Goal: Task Accomplishment & Management: Manage account settings

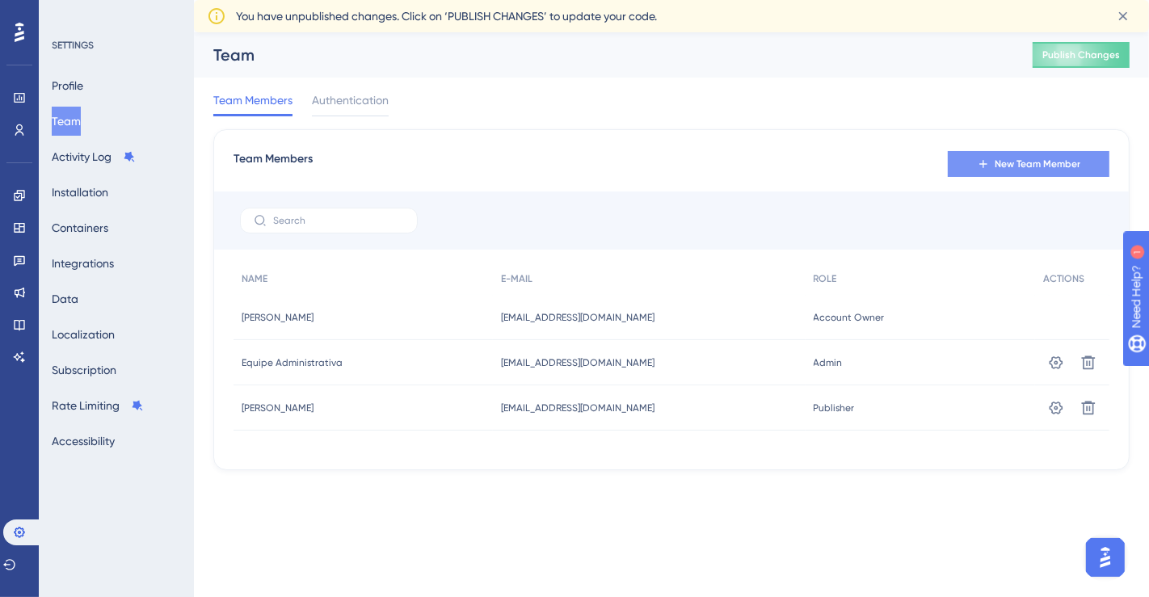
click at [1022, 165] on span "New Team Member" at bounding box center [1038, 164] width 86 height 13
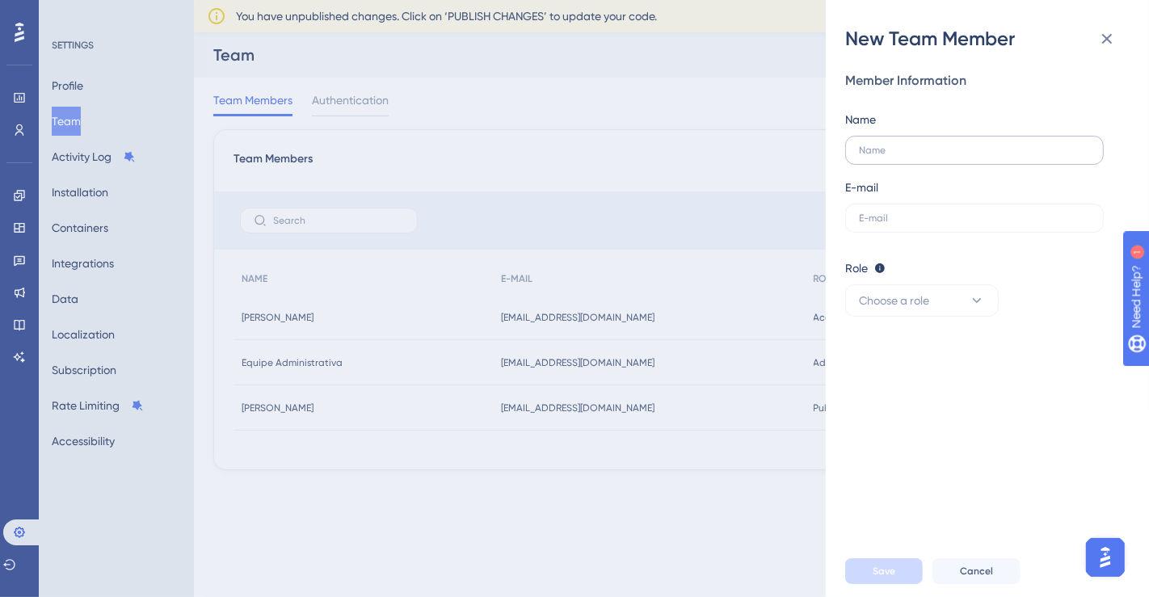
click at [917, 157] on label at bounding box center [974, 150] width 259 height 29
click at [917, 156] on input "text" at bounding box center [974, 150] width 231 height 11
type input "[PERSON_NAME]"
paste input "[EMAIL_ADDRESS][DOMAIN_NAME]"
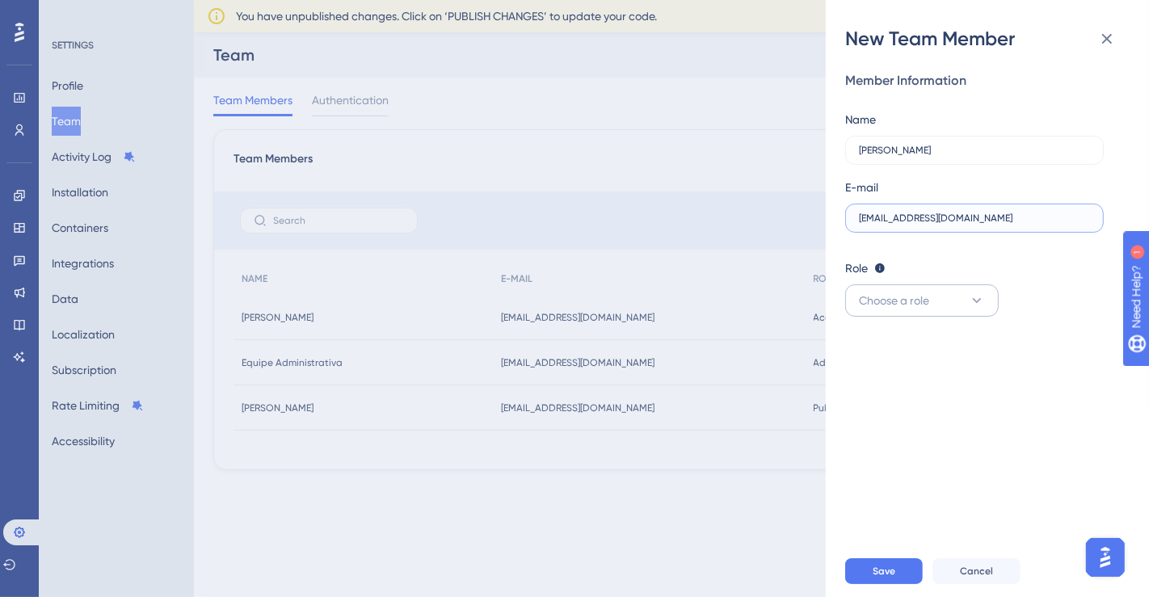
type input "[EMAIL_ADDRESS][DOMAIN_NAME]"
click at [923, 305] on span "Choose a role" at bounding box center [894, 300] width 70 height 19
click at [923, 378] on div "Publisher Publisher" at bounding box center [922, 382] width 107 height 32
click at [884, 570] on span "Save" at bounding box center [884, 571] width 23 height 13
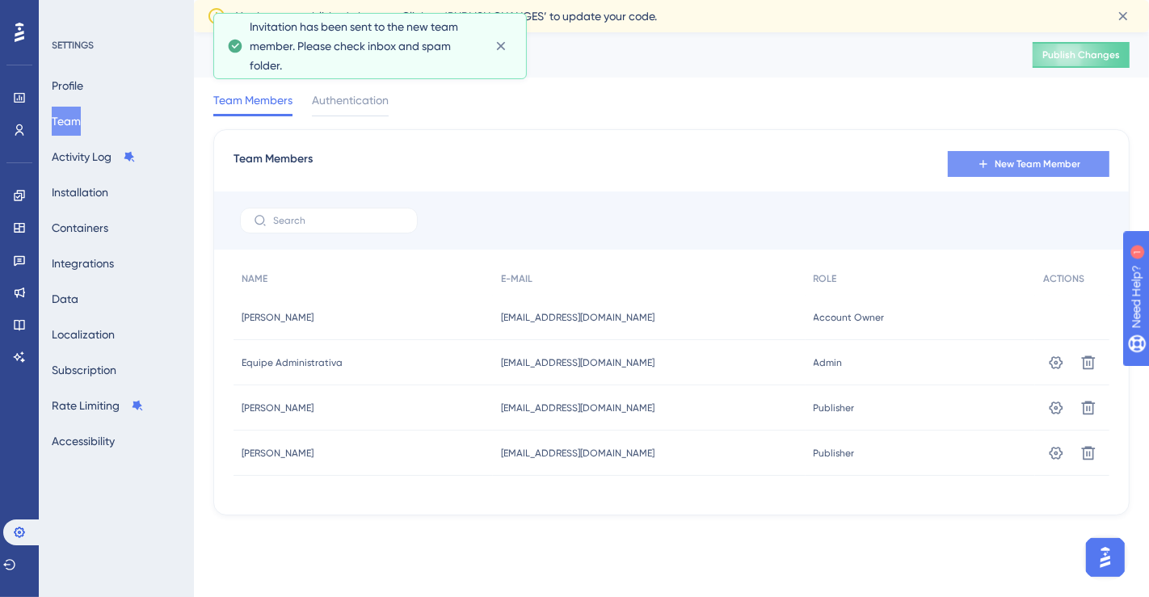
click at [1036, 158] on span "New Team Member" at bounding box center [1038, 164] width 86 height 13
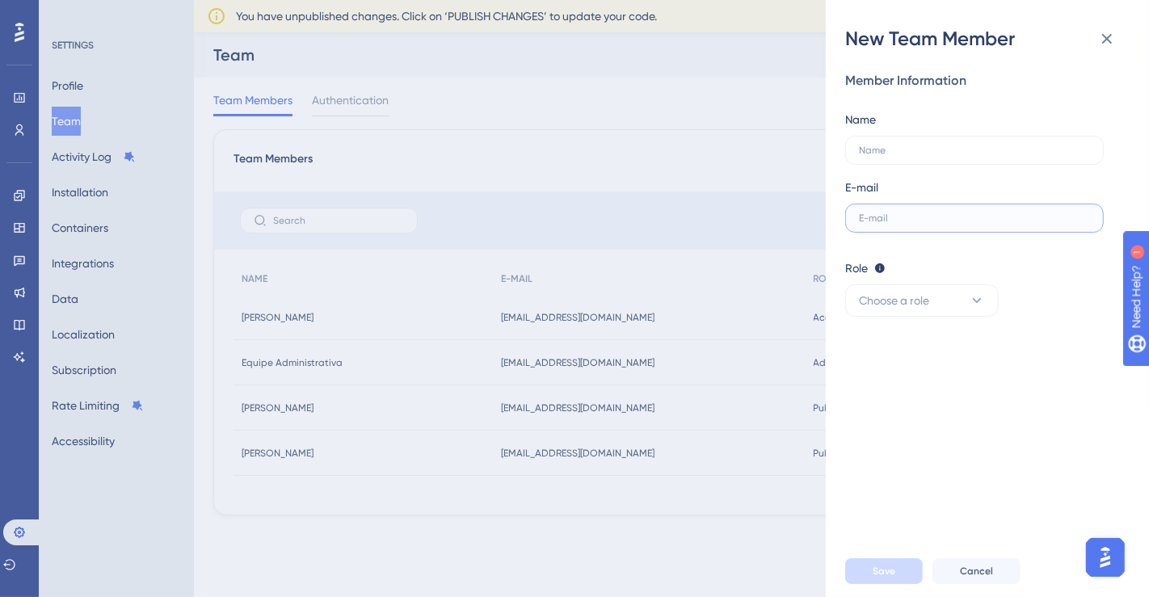
click at [886, 213] on input "text" at bounding box center [974, 218] width 231 height 11
paste input "[EMAIL_ADDRESS][DOMAIN_NAME]"
type input "[EMAIL_ADDRESS][DOMAIN_NAME]"
click at [905, 151] on input "text" at bounding box center [974, 150] width 231 height 11
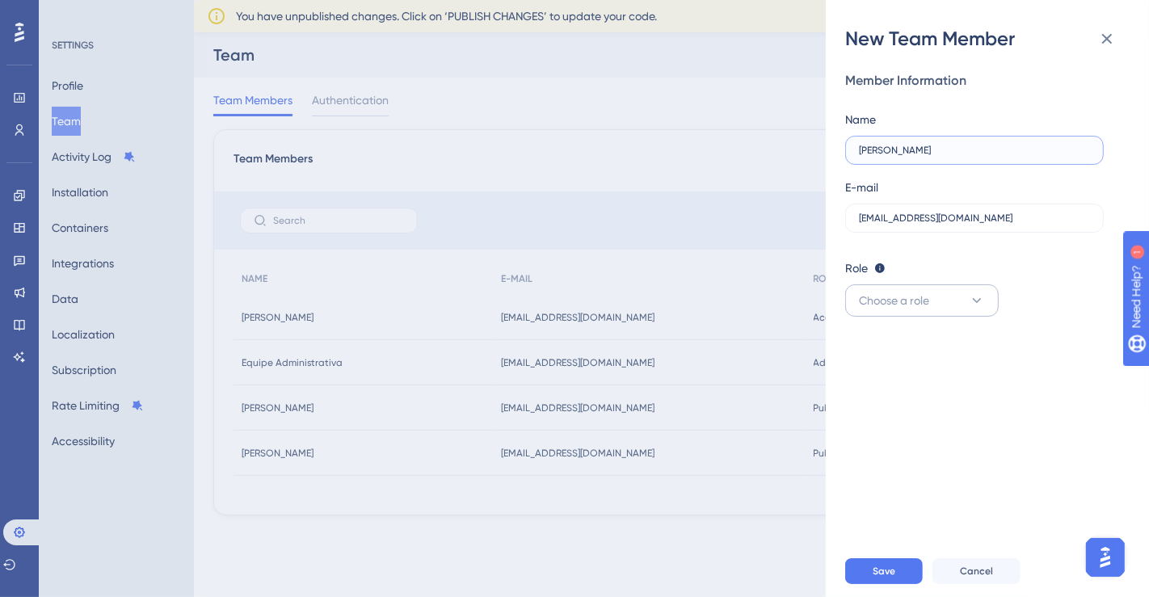
type input "[PERSON_NAME]"
click at [942, 297] on button "Choose a role" at bounding box center [922, 300] width 154 height 32
click at [924, 381] on div "Publisher Publisher" at bounding box center [922, 382] width 107 height 32
click at [904, 580] on button "Save" at bounding box center [884, 571] width 78 height 26
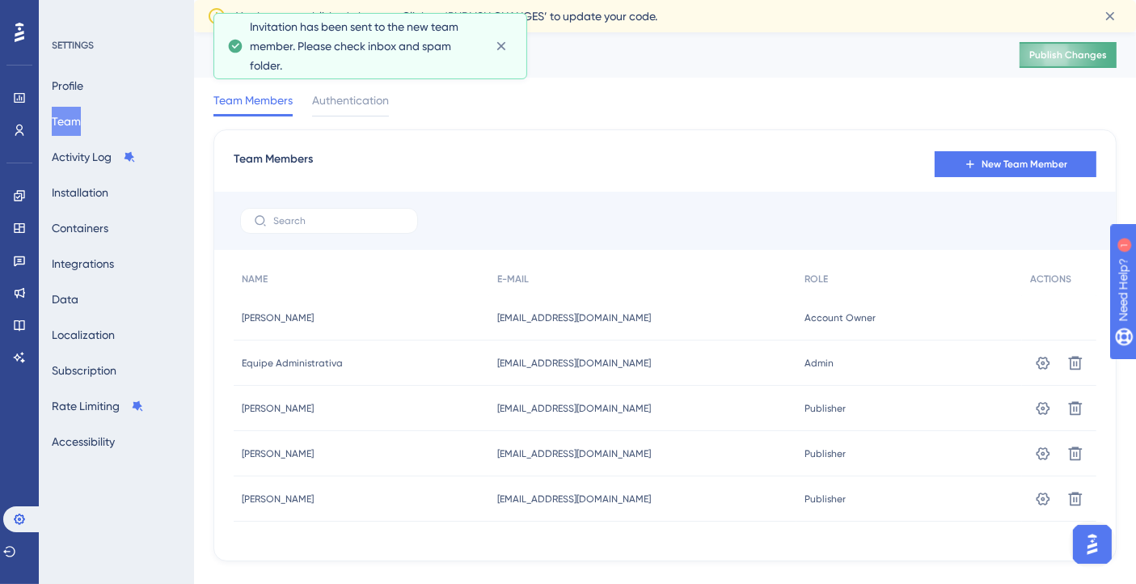
click at [1106, 57] on span "Publish Changes" at bounding box center [1068, 54] width 78 height 13
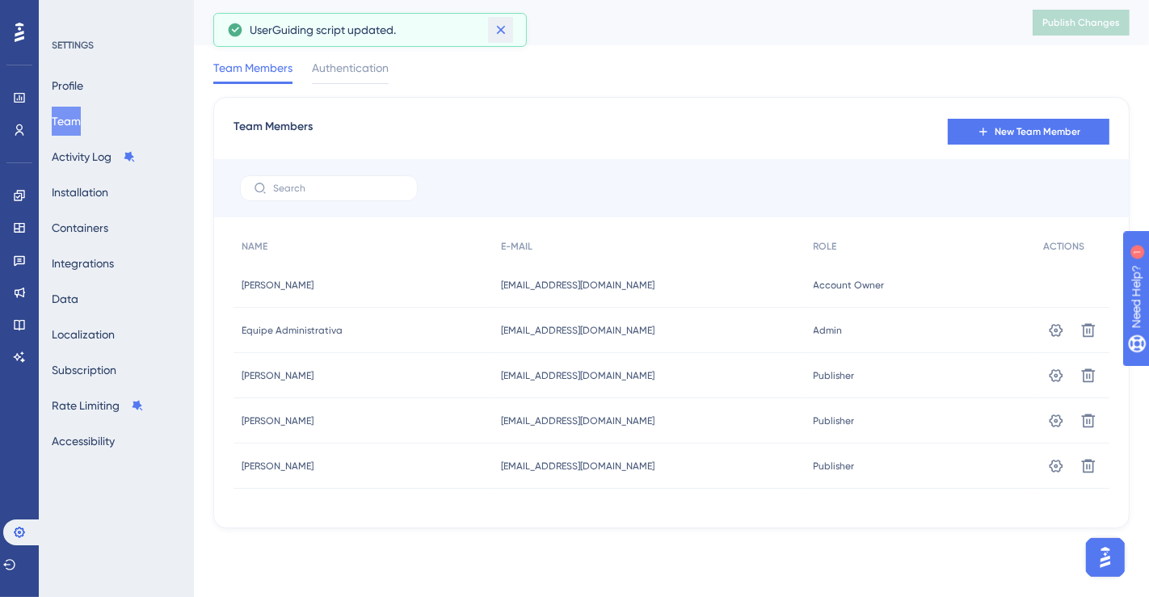
click at [503, 33] on icon at bounding box center [501, 30] width 16 height 16
